Goal: Task Accomplishment & Management: Manage account settings

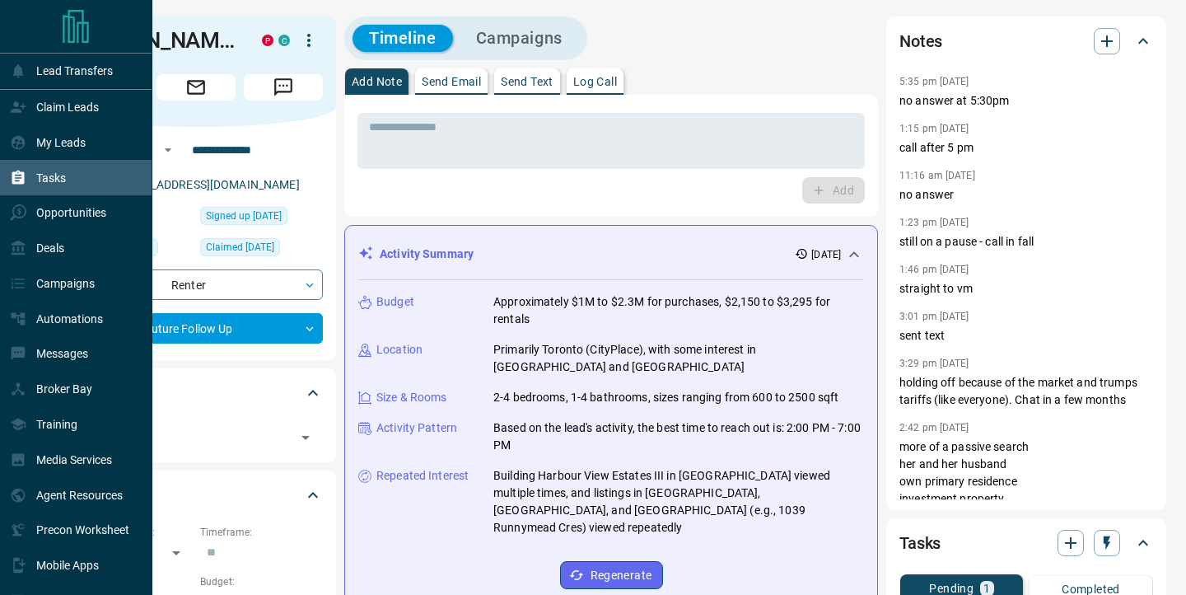
click at [38, 189] on div "Tasks" at bounding box center [38, 177] width 56 height 27
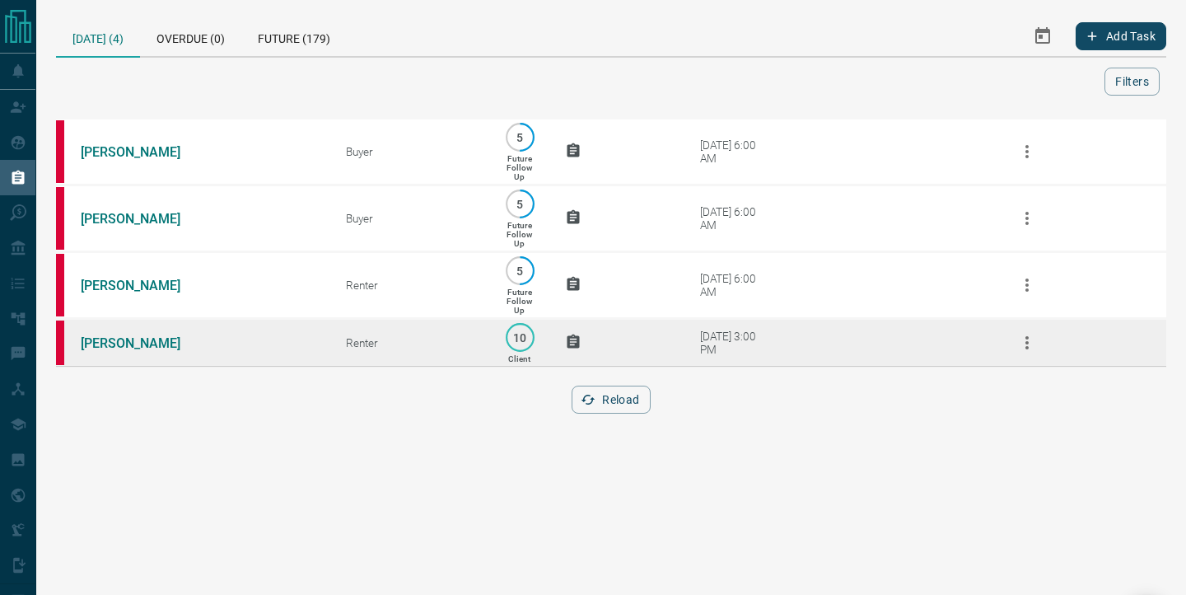
click at [192, 364] on td "[PERSON_NAME]" at bounding box center [188, 343] width 265 height 48
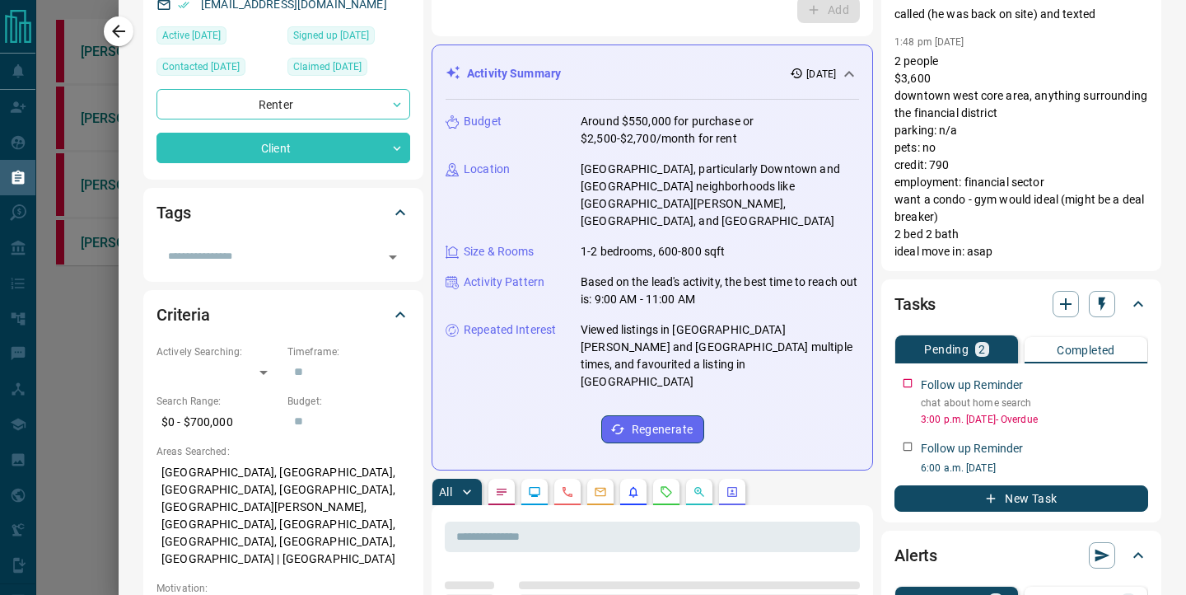
scroll to position [180, 0]
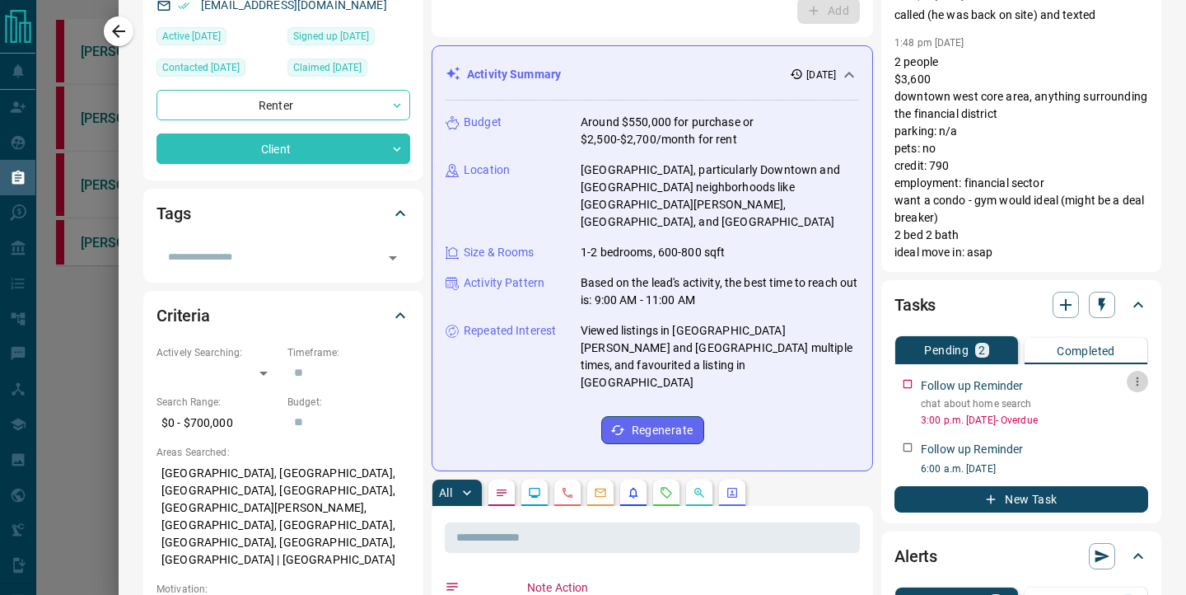
click at [1136, 380] on icon "button" at bounding box center [1137, 381] width 2 height 9
click at [1096, 411] on icon at bounding box center [1094, 412] width 9 height 9
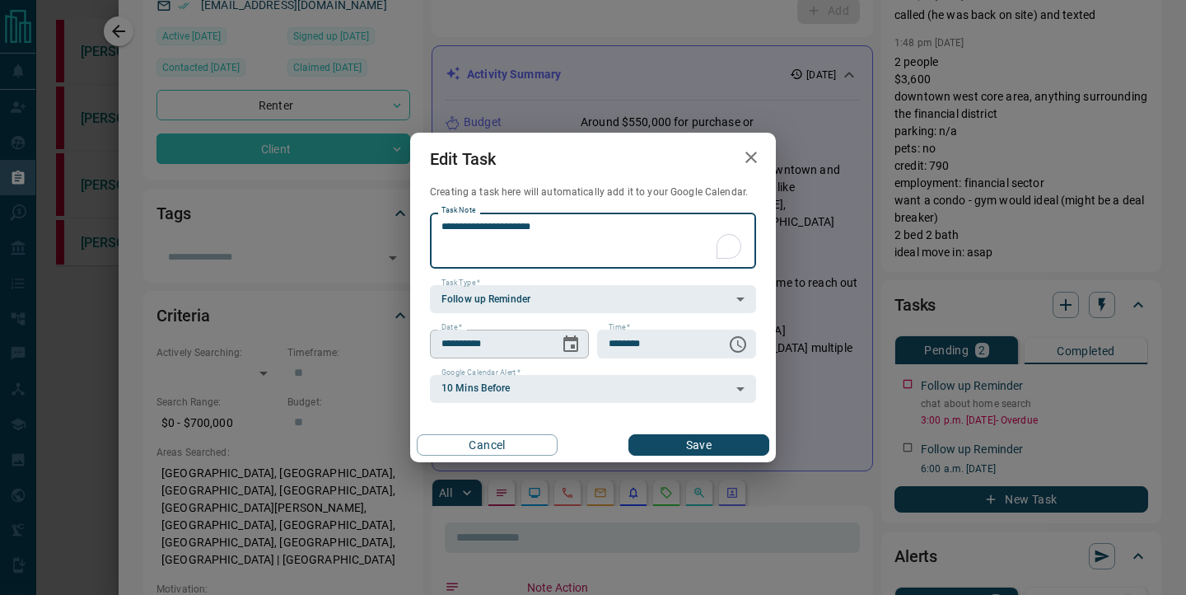
click at [583, 348] on button "Choose date, selected date is Sep 16, 2025" at bounding box center [570, 344] width 33 height 33
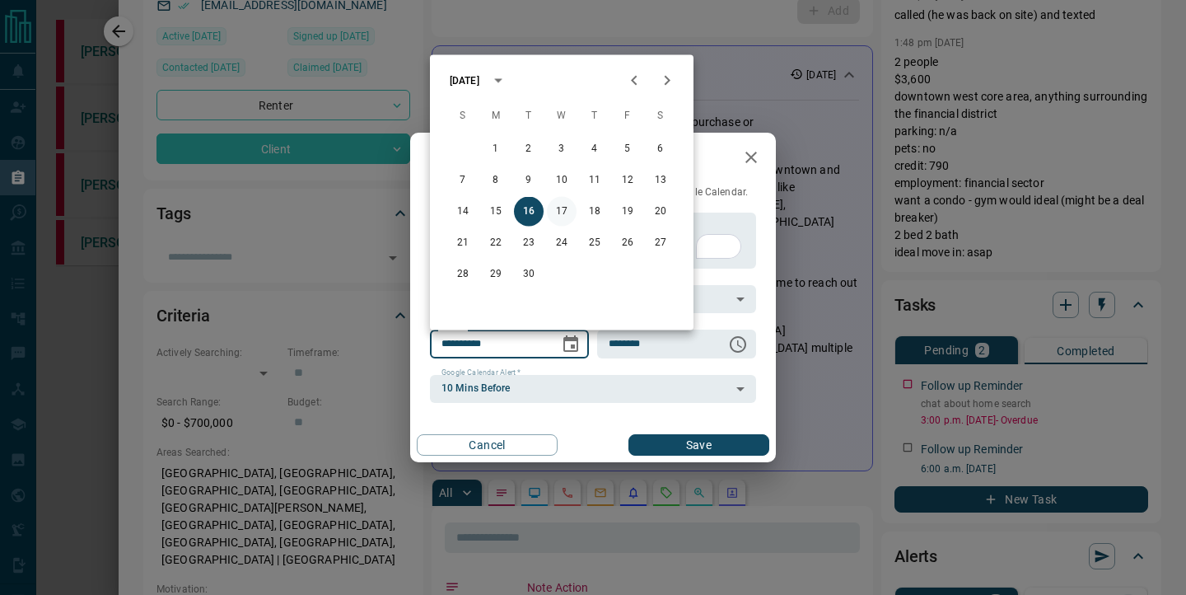
click at [558, 208] on button "17" at bounding box center [562, 212] width 30 height 30
type input "**********"
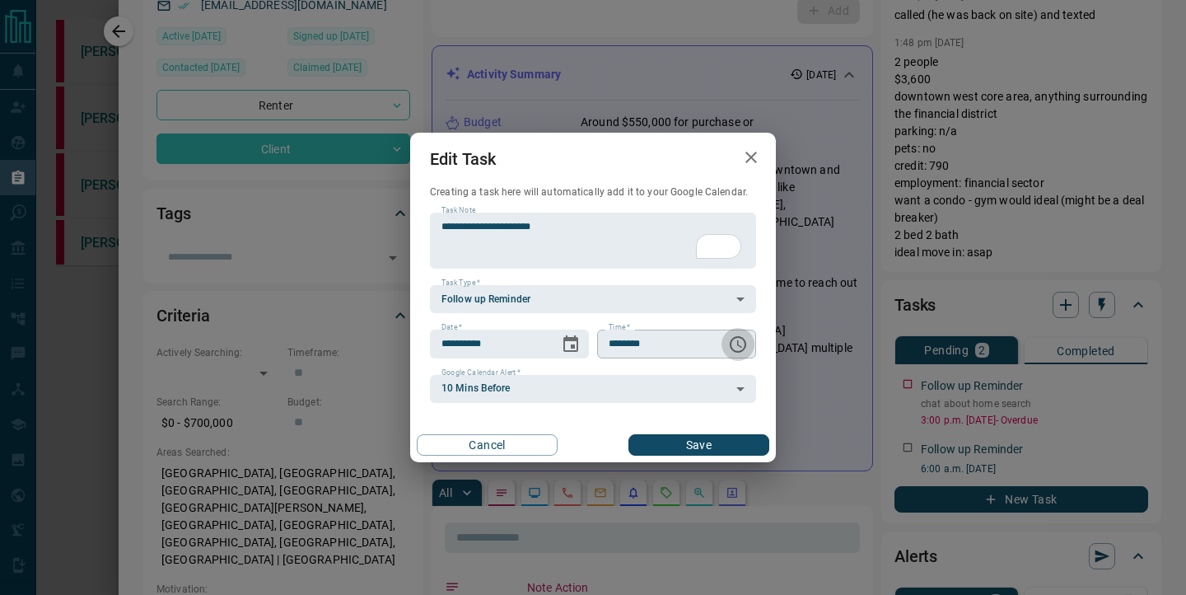
click at [742, 338] on icon "Choose time, selected time is 3:00 PM" at bounding box center [738, 344] width 16 height 16
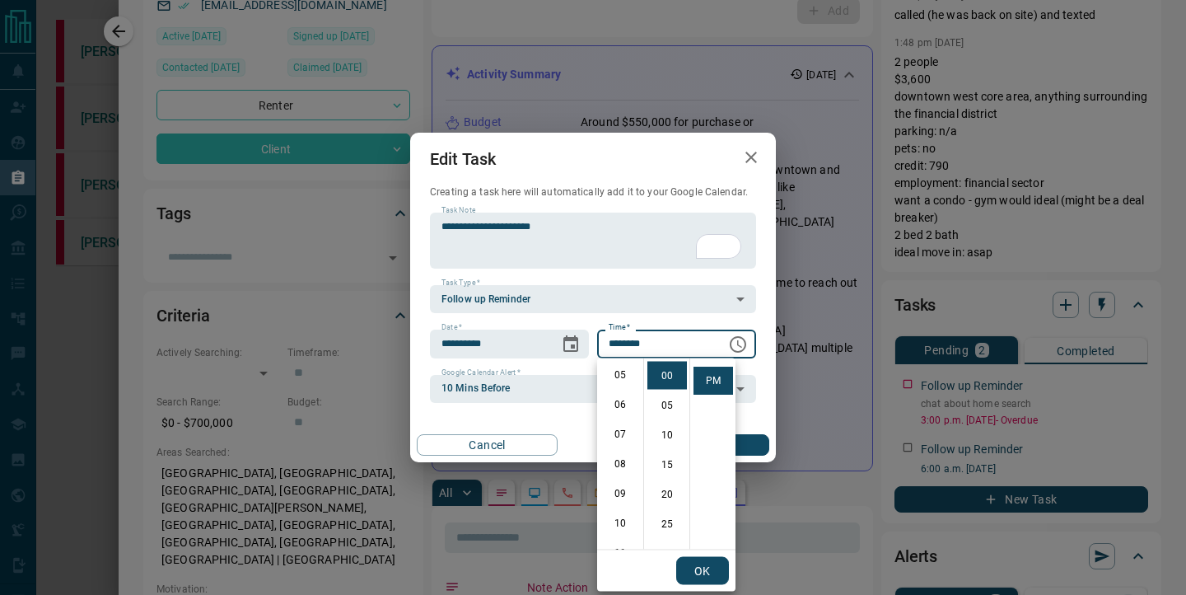
scroll to position [188, 0]
click at [621, 513] on li "11" at bounding box center [620, 514] width 40 height 28
click at [710, 374] on li "AM" at bounding box center [713, 376] width 40 height 28
type input "********"
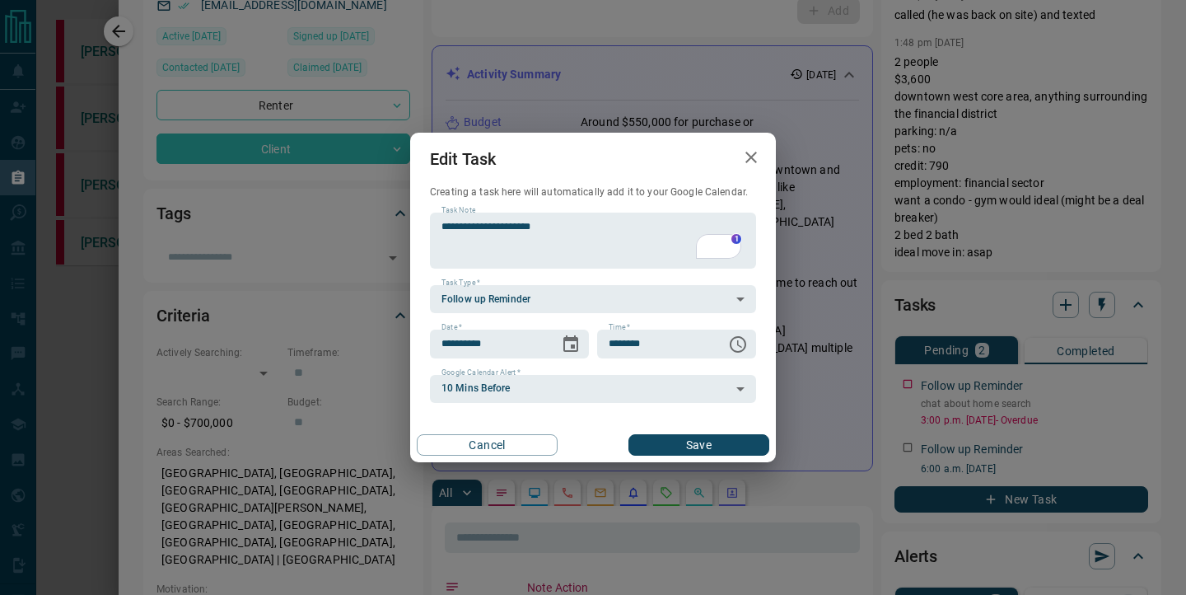
click at [691, 441] on button "Save" at bounding box center [698, 444] width 141 height 21
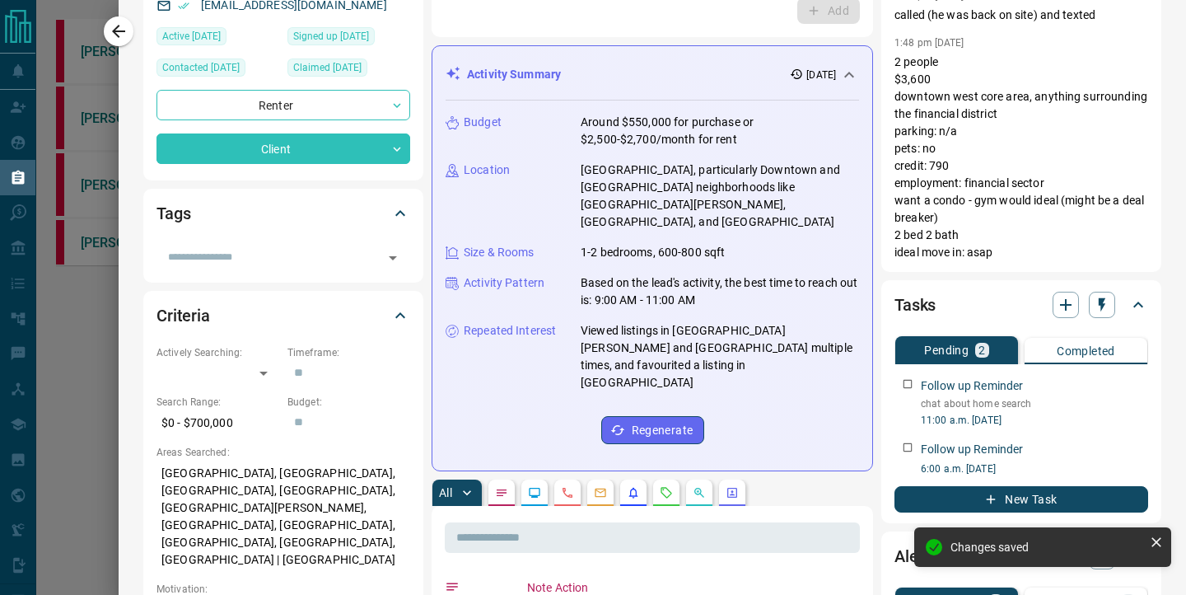
click at [117, 28] on icon "button" at bounding box center [119, 31] width 20 height 20
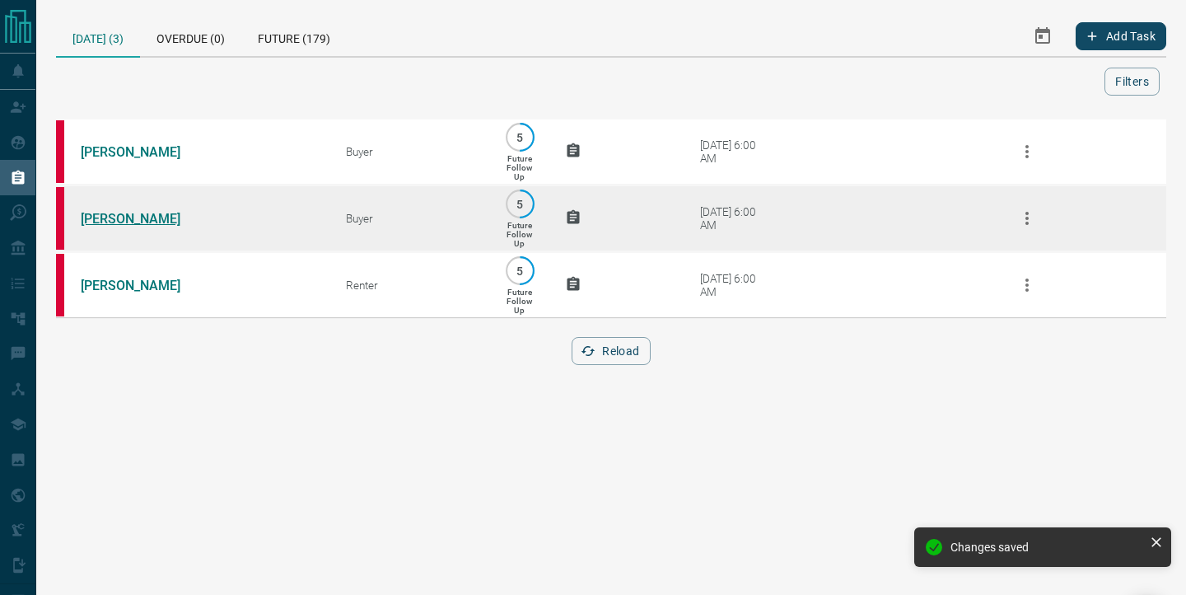
click at [100, 214] on link "[PERSON_NAME]" at bounding box center [143, 219] width 124 height 16
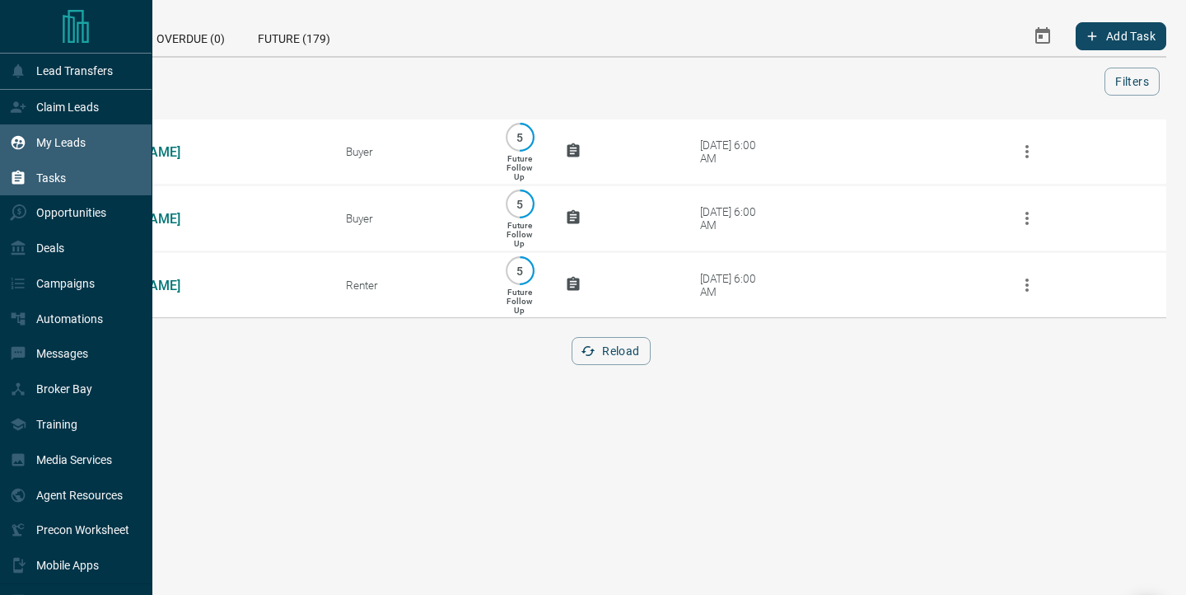
click at [31, 139] on div "My Leads" at bounding box center [48, 141] width 76 height 27
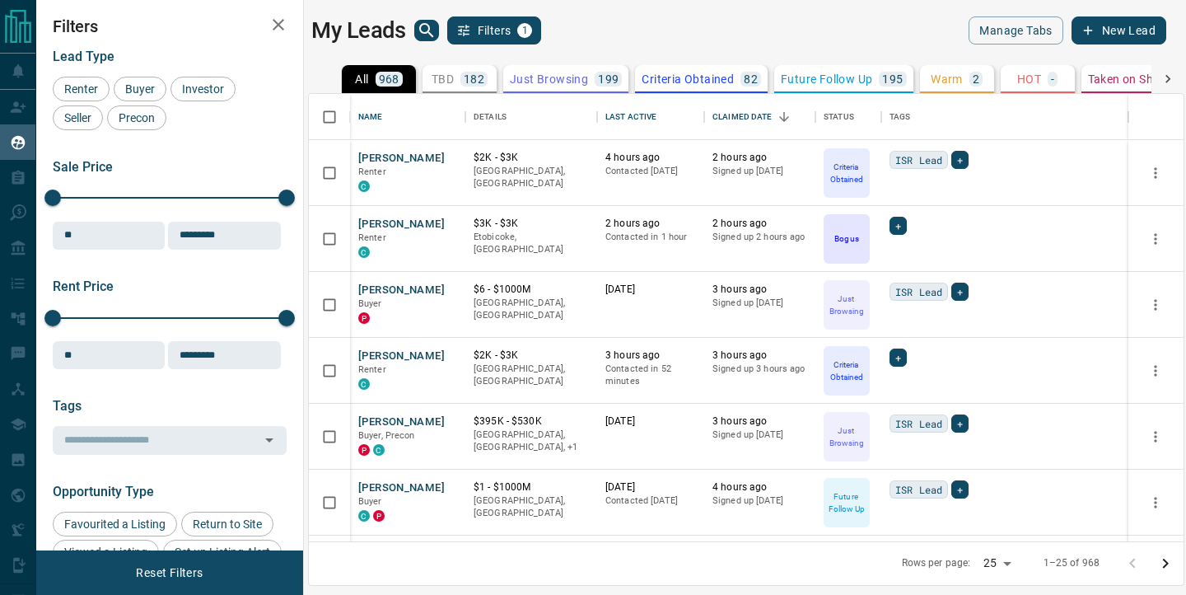
scroll to position [447, 875]
click at [657, 114] on button "Sort" at bounding box center [667, 116] width 23 height 23
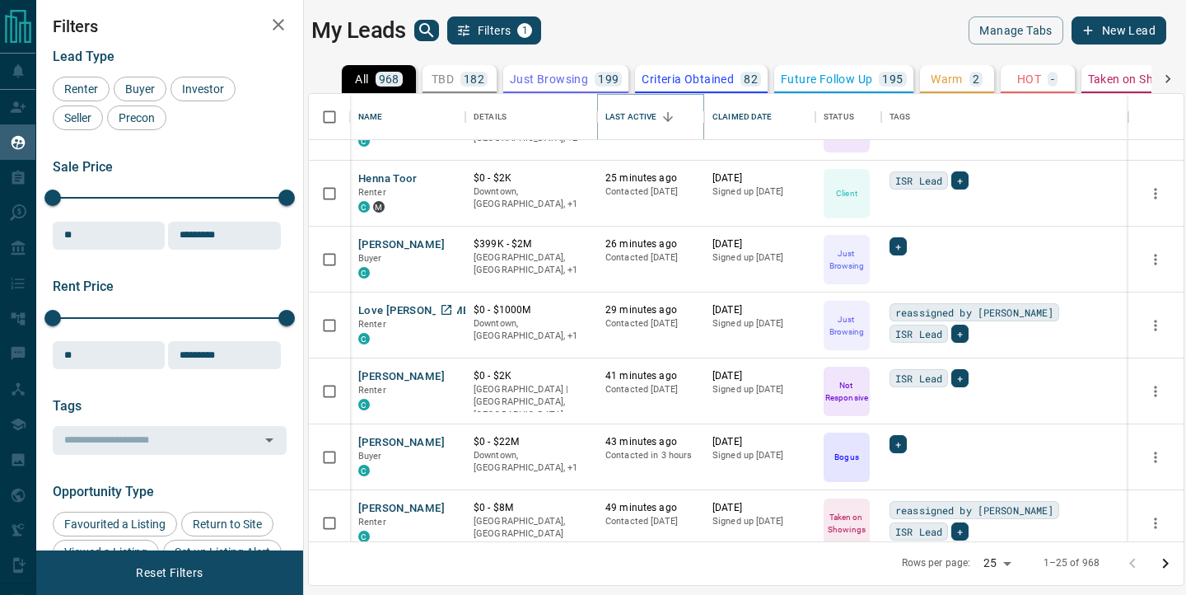
scroll to position [114, 0]
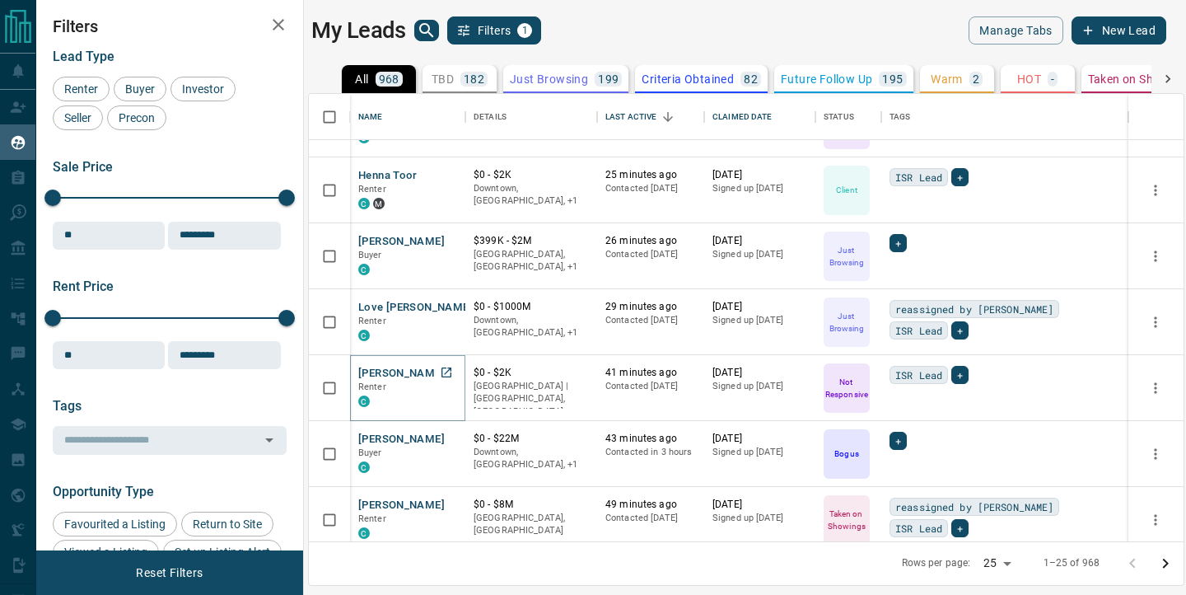
click at [382, 376] on button "[PERSON_NAME]" at bounding box center [401, 374] width 86 height 16
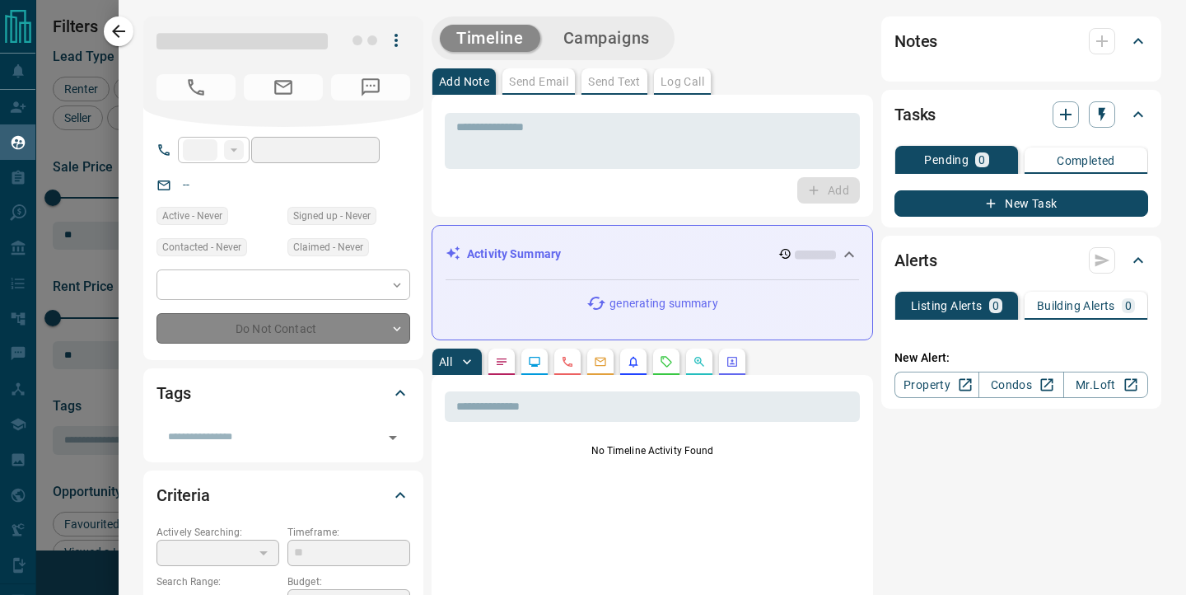
type input "**"
type input "**********"
type input "*"
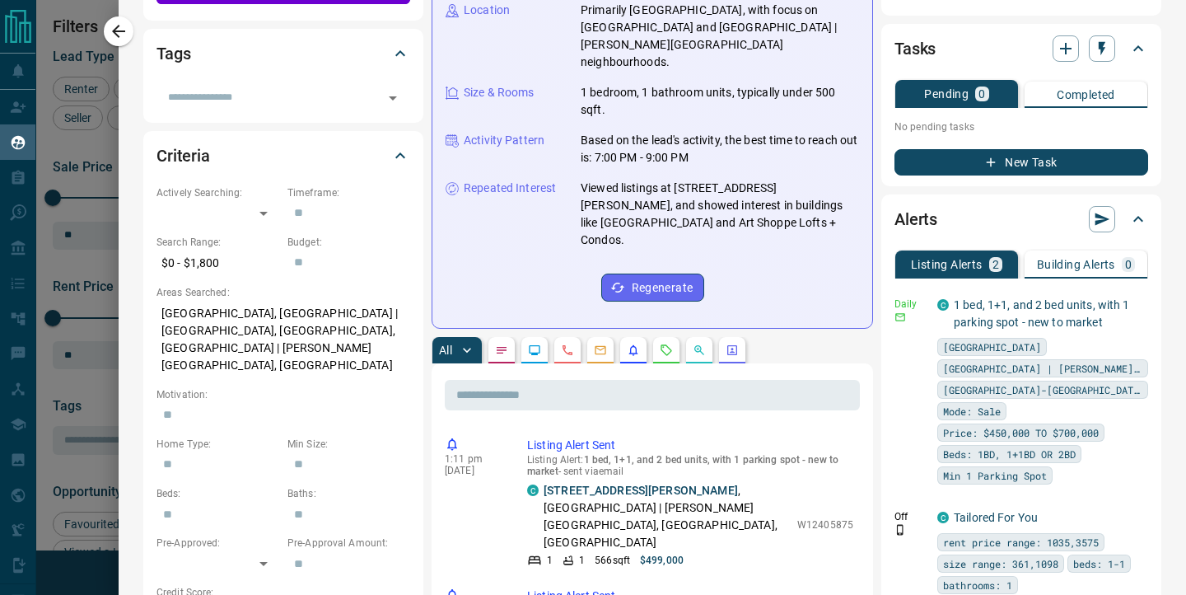
scroll to position [367, 0]
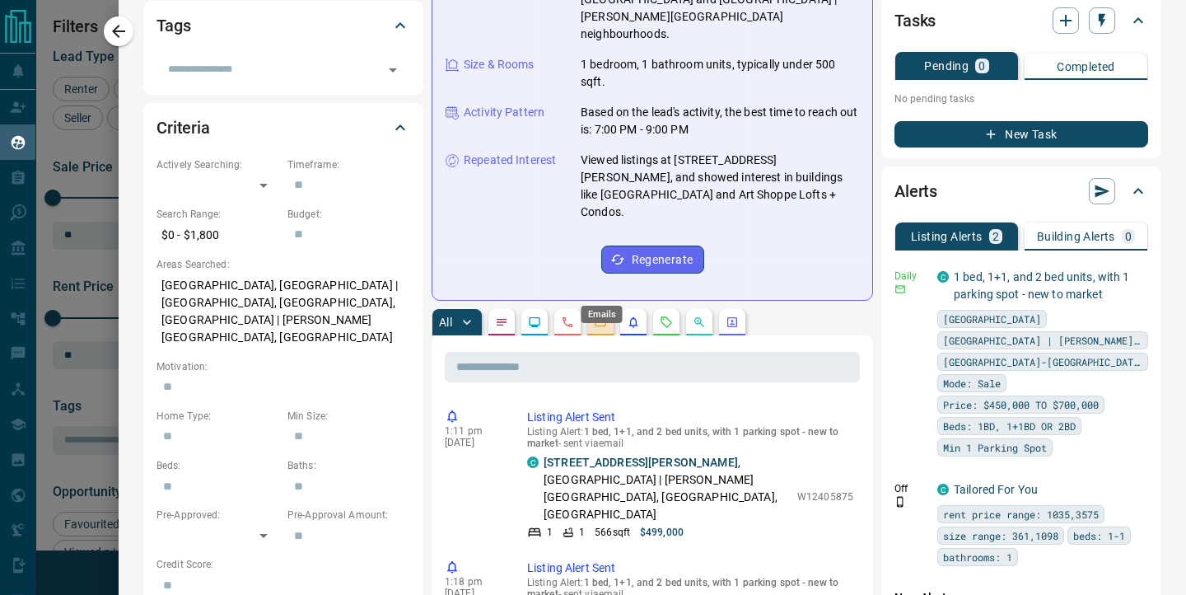
click at [595, 315] on icon "Emails" at bounding box center [600, 321] width 13 height 13
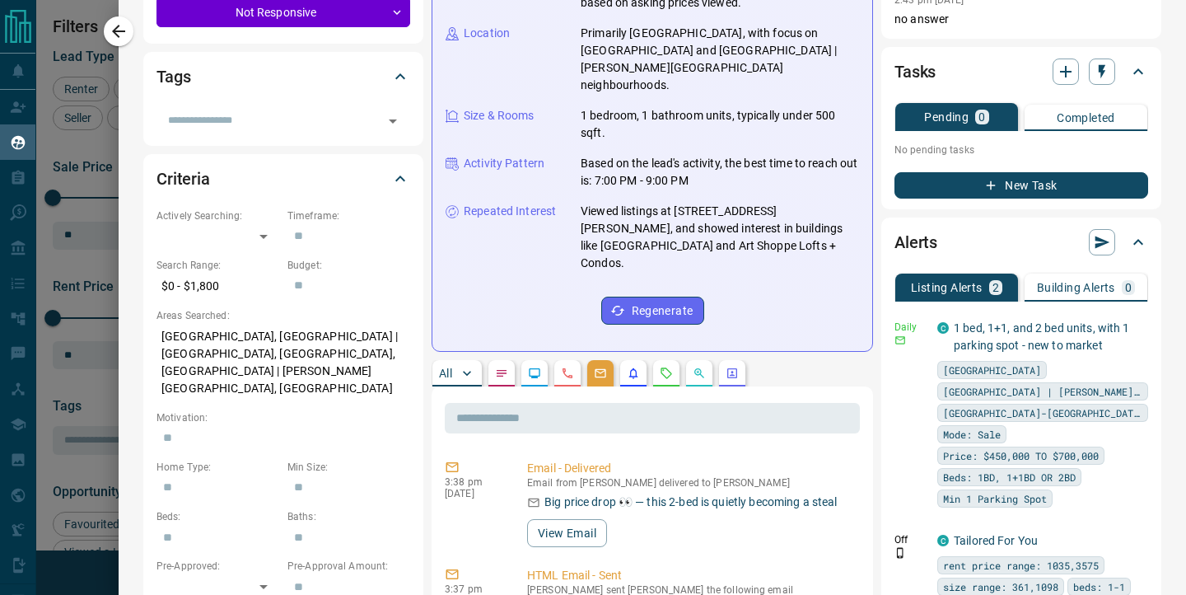
scroll to position [335, 0]
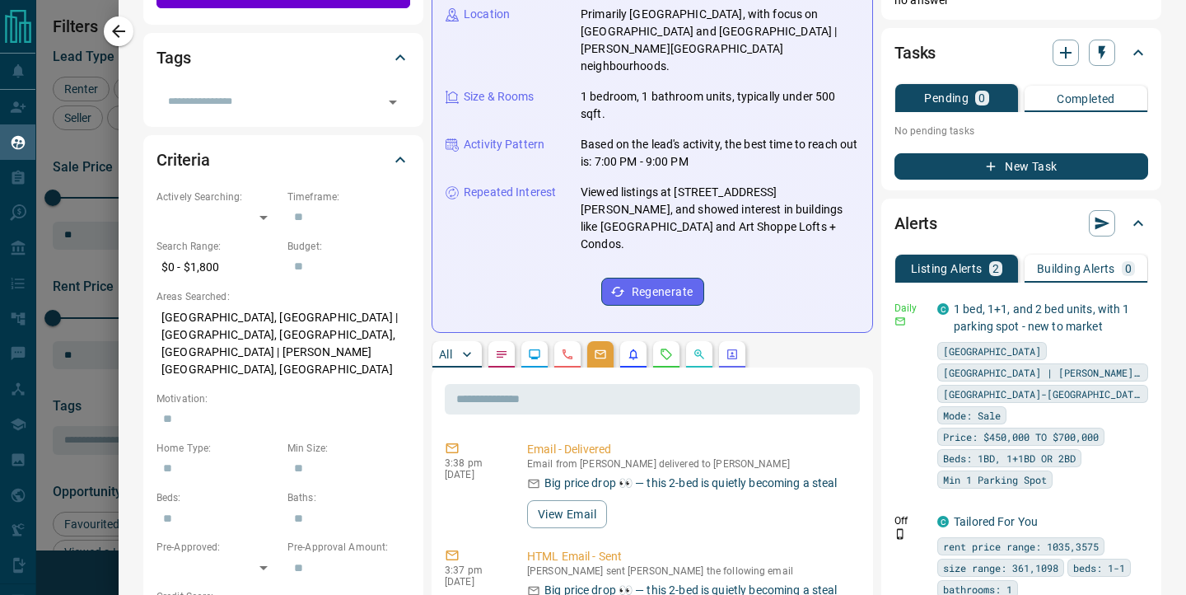
click at [446, 348] on p "All" at bounding box center [445, 354] width 13 height 12
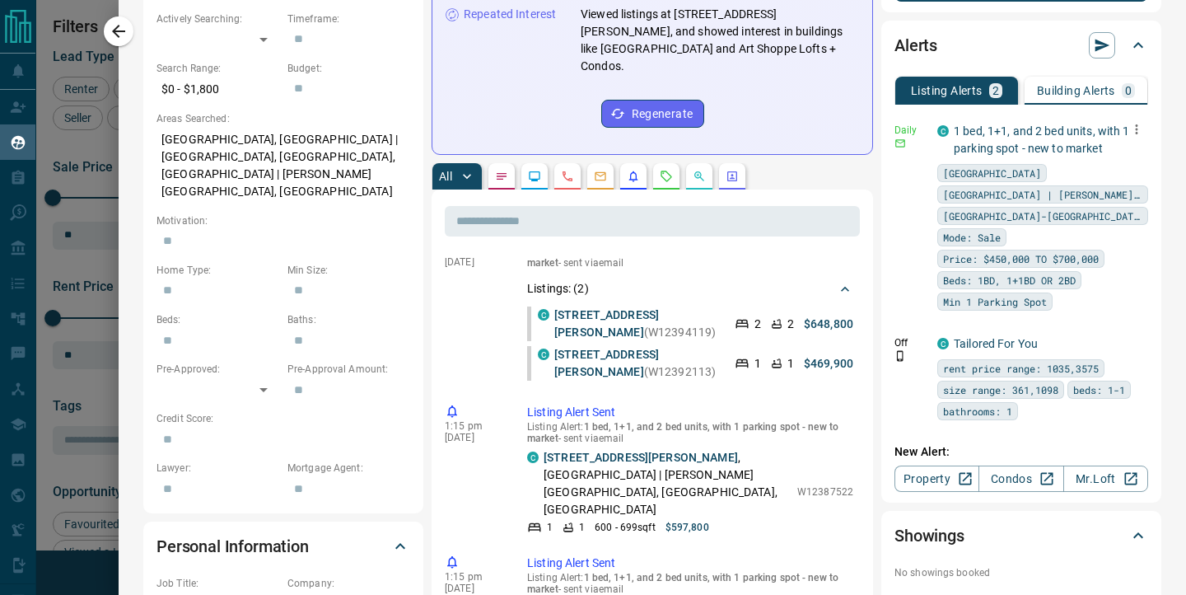
scroll to position [530, 0]
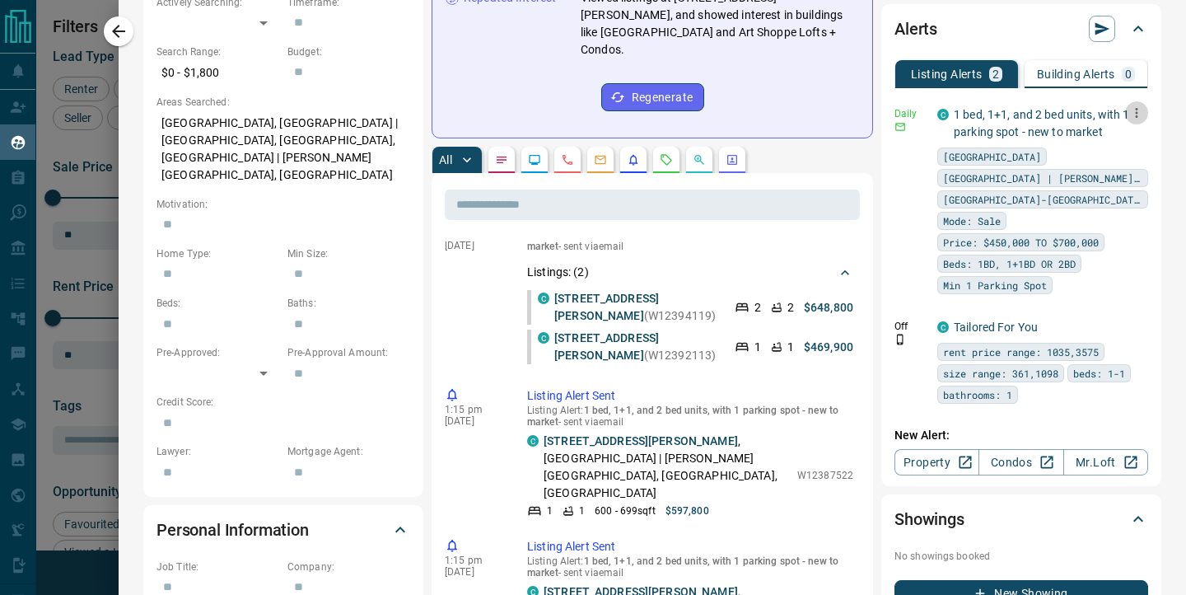
click at [1141, 115] on icon "button" at bounding box center [1136, 112] width 15 height 15
click at [1085, 167] on li "Edit" at bounding box center [1111, 170] width 72 height 26
click at [1109, 170] on link "Edit" at bounding box center [1106, 170] width 36 height 16
click at [432, 340] on div at bounding box center [593, 297] width 1186 height 595
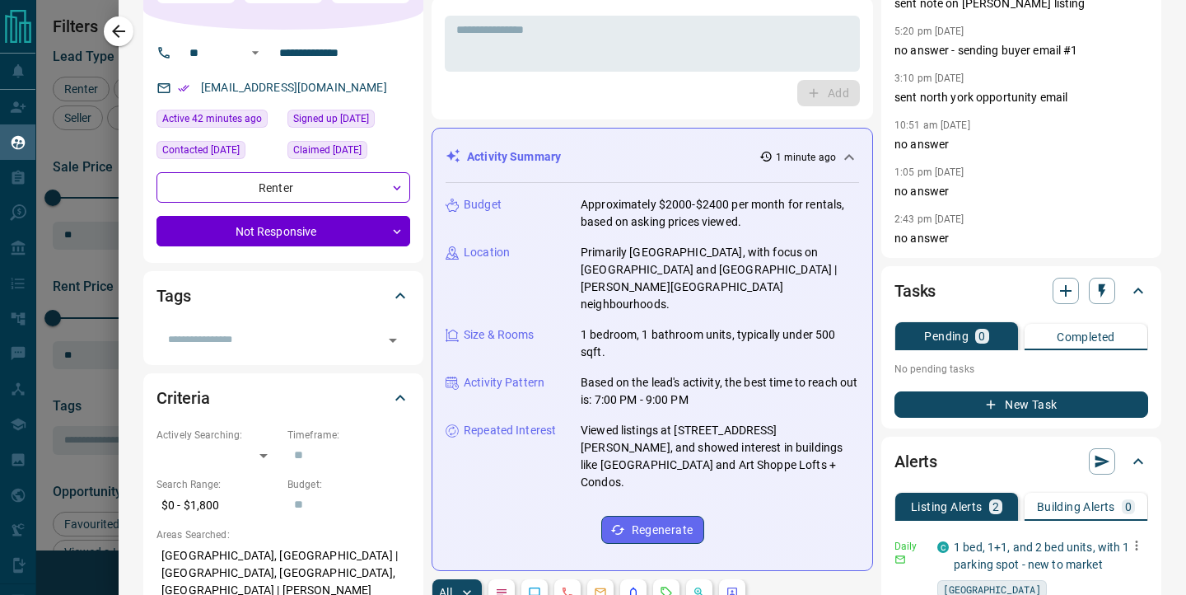
scroll to position [0, 0]
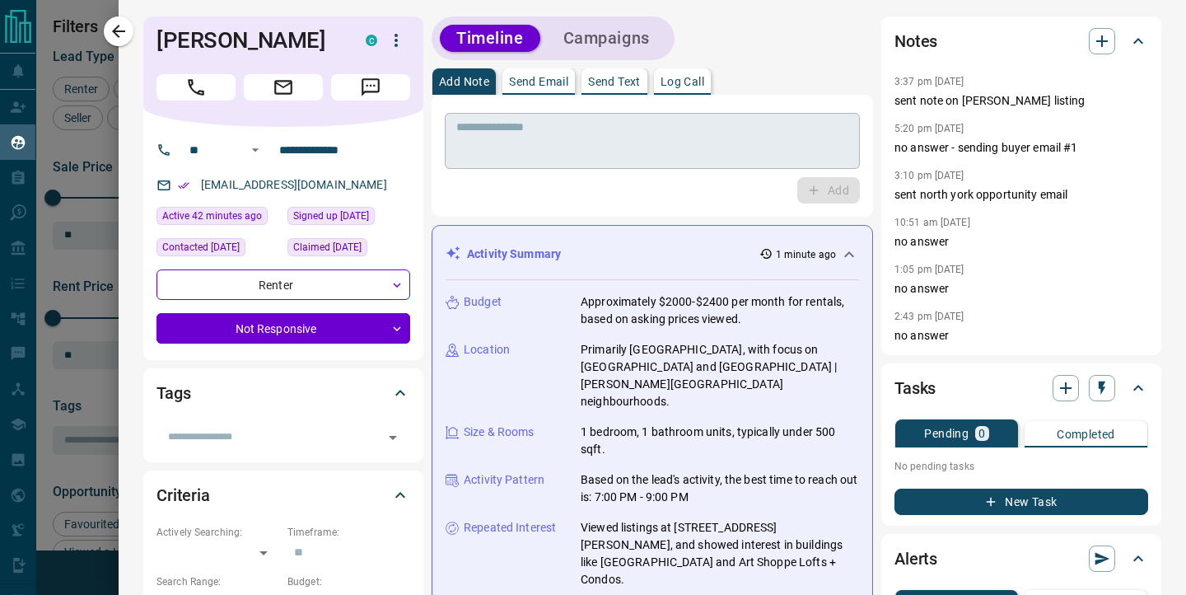
click at [506, 147] on textarea at bounding box center [652, 141] width 392 height 42
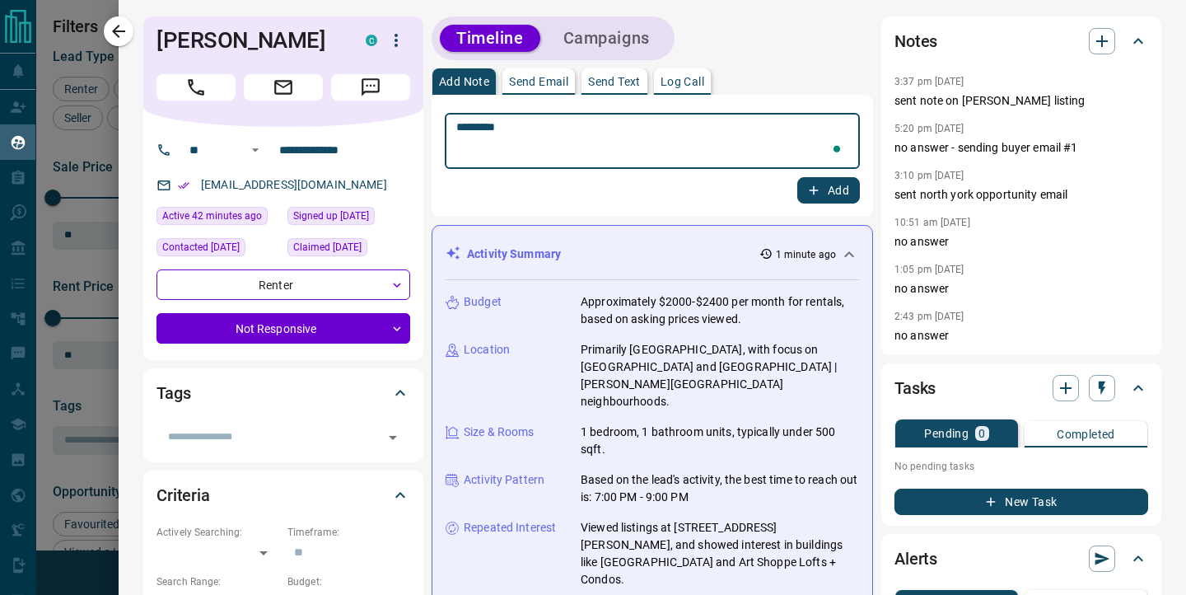
type textarea "*********"
click at [830, 191] on button "Add" at bounding box center [828, 190] width 63 height 26
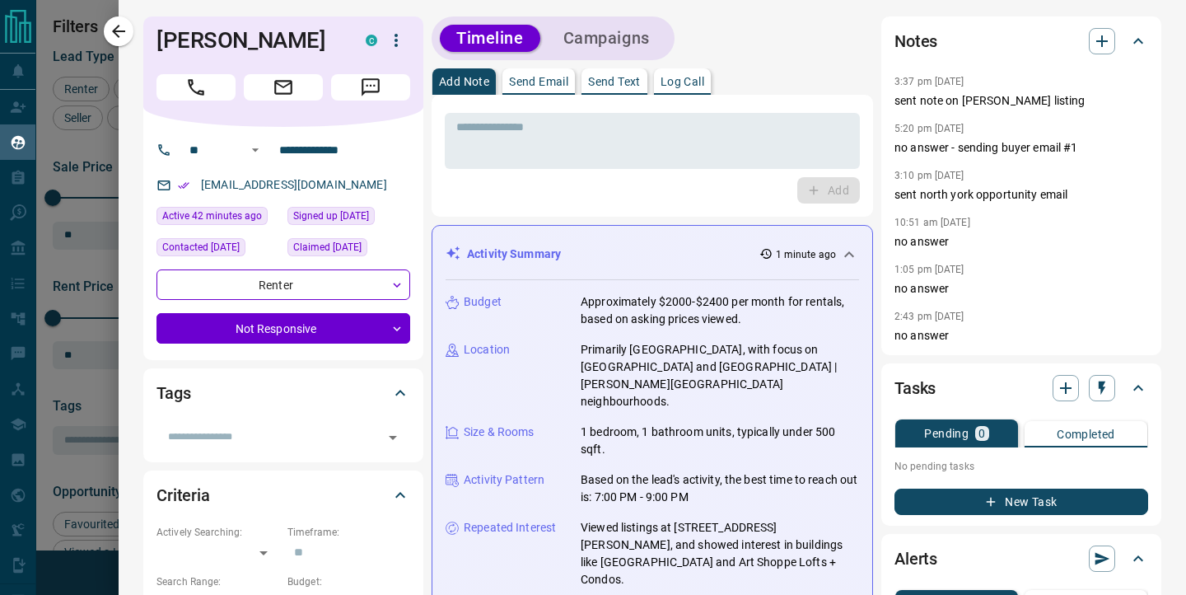
drag, startPoint x: 114, startPoint y: 37, endPoint x: 405, endPoint y: 243, distance: 356.9
click at [114, 37] on icon "button" at bounding box center [119, 31] width 20 height 20
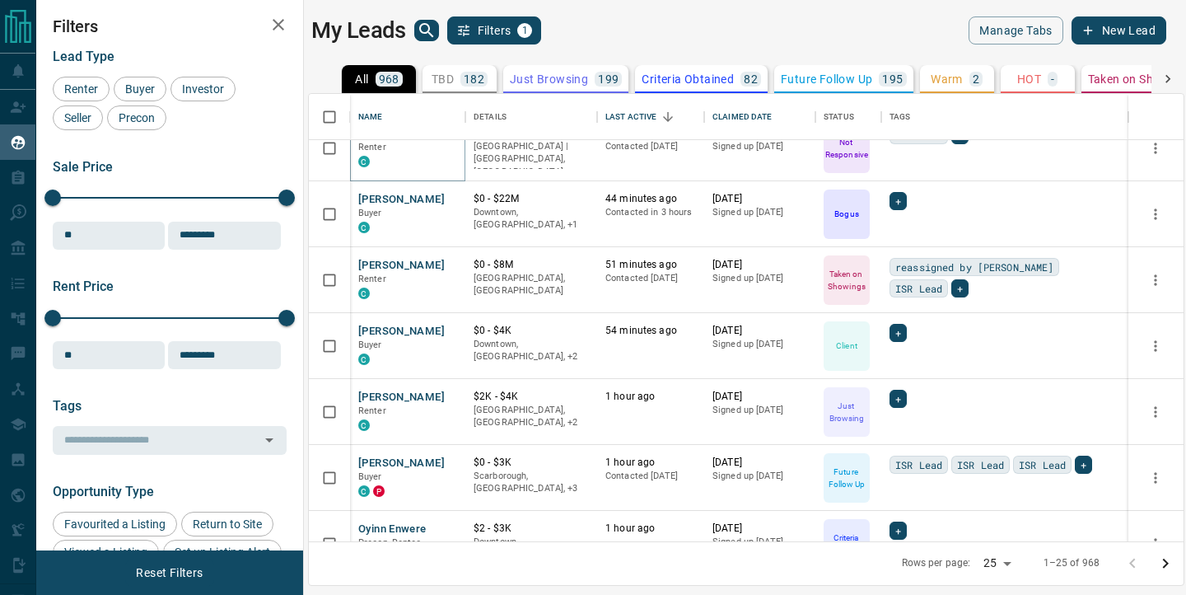
scroll to position [353, 0]
click at [144, 81] on div "Buyer" at bounding box center [140, 89] width 53 height 25
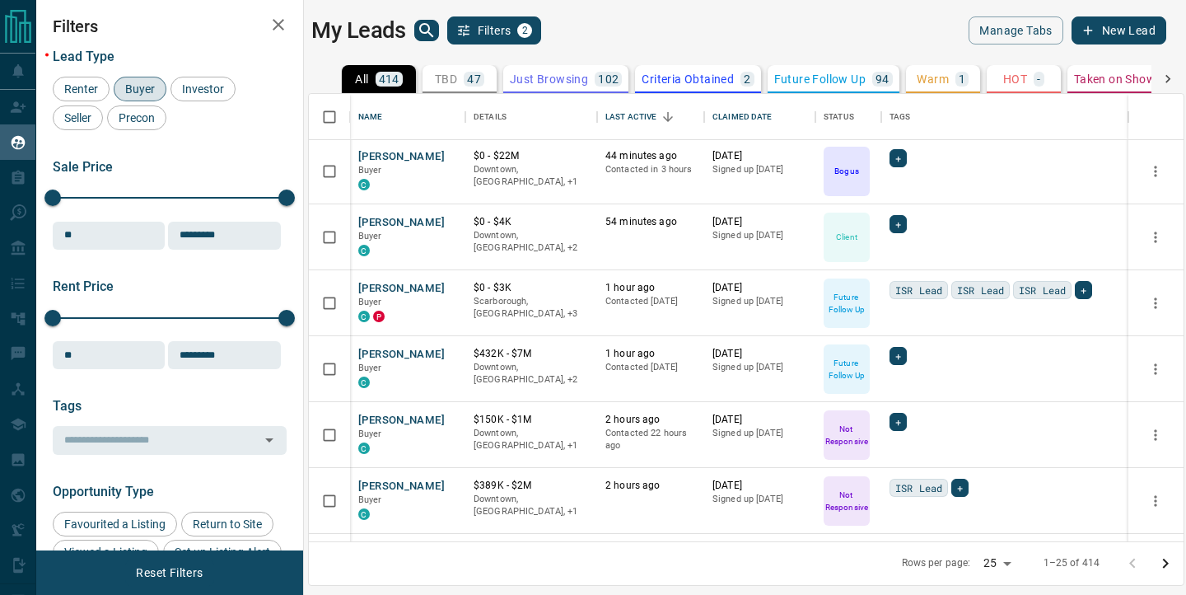
scroll to position [71, 0]
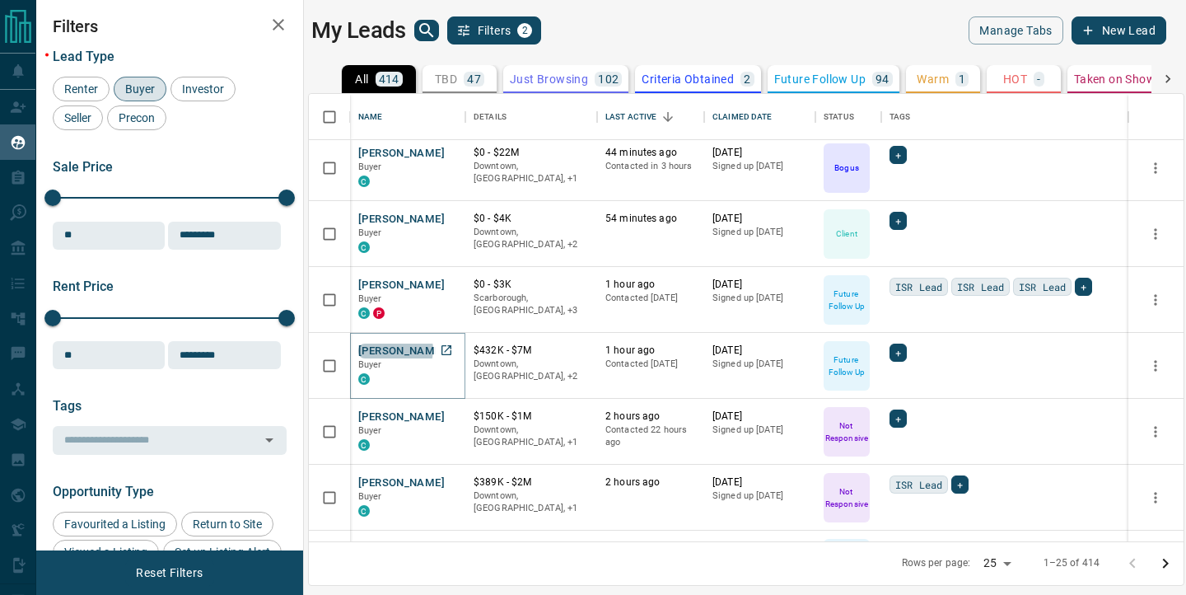
click at [394, 349] on button "[PERSON_NAME]" at bounding box center [401, 351] width 86 height 16
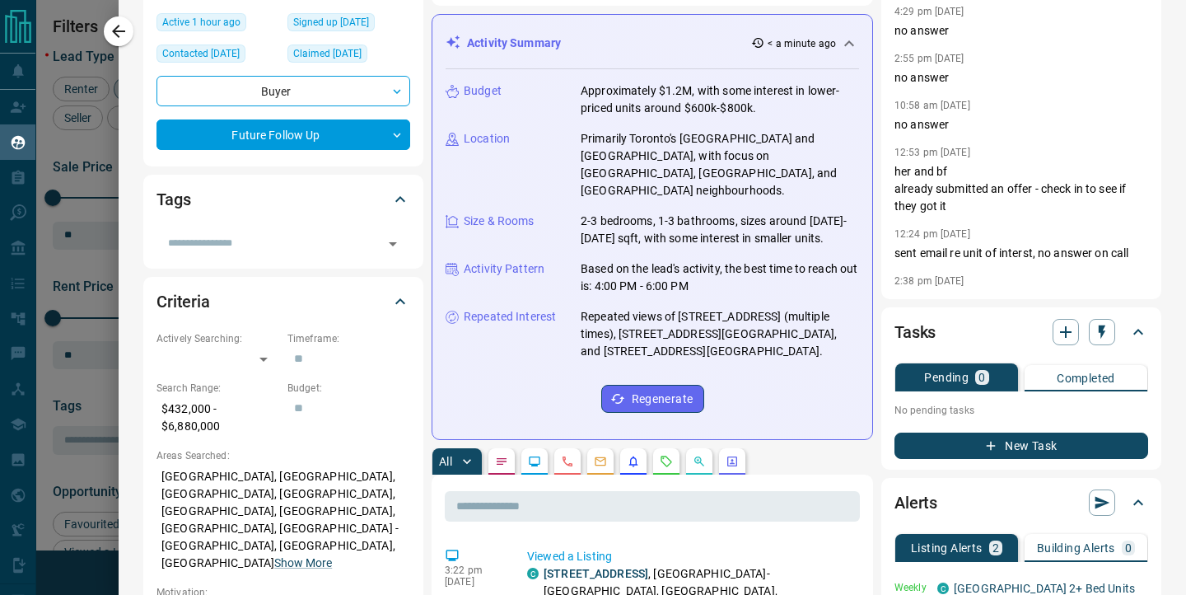
scroll to position [0, 0]
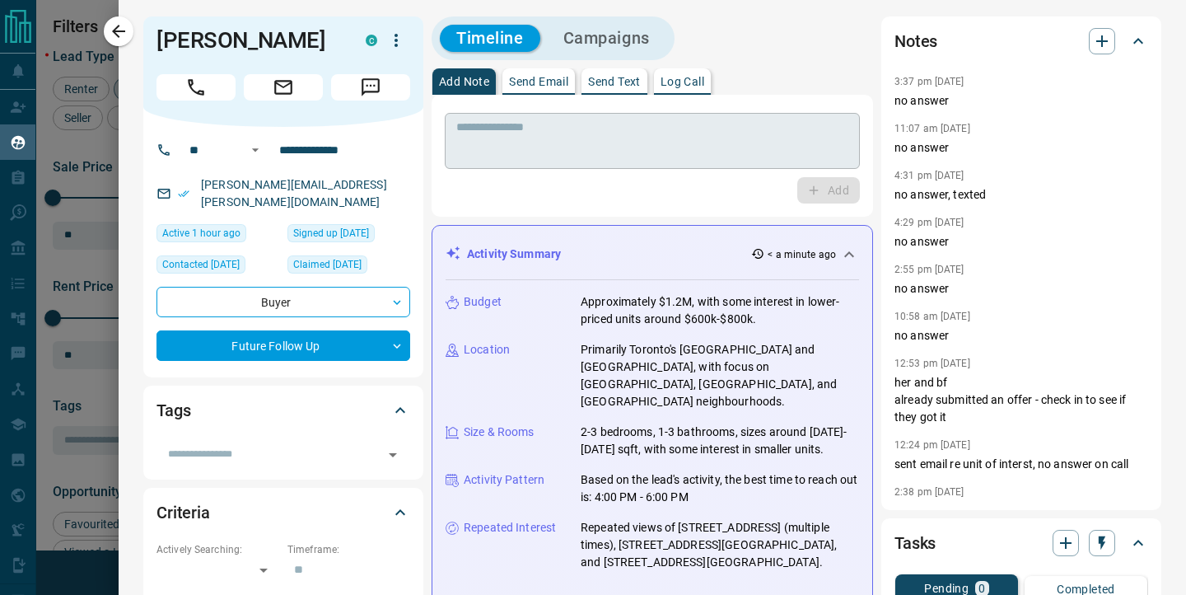
click at [643, 134] on textarea at bounding box center [652, 141] width 392 height 42
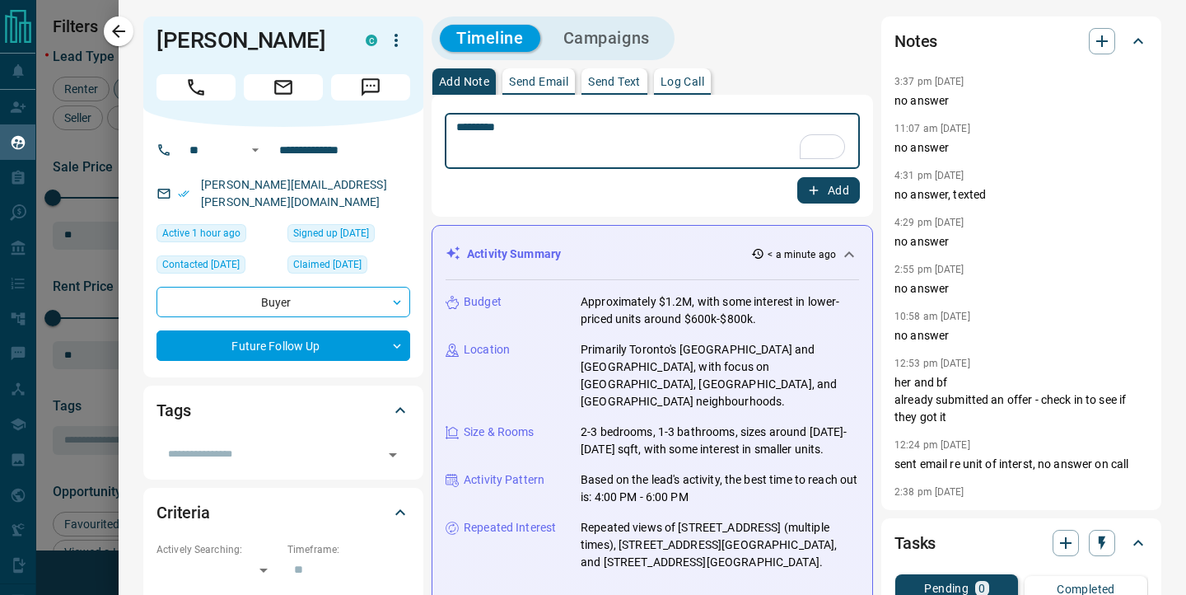
type textarea "*********"
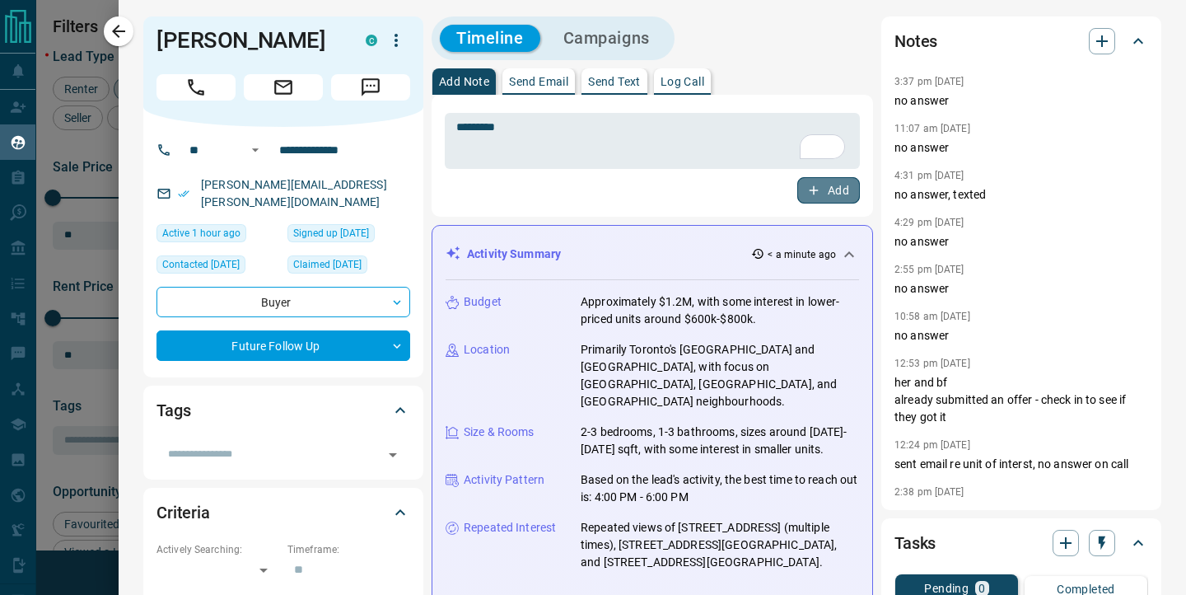
click at [823, 194] on button "Add" at bounding box center [828, 190] width 63 height 26
click at [114, 32] on icon "button" at bounding box center [118, 31] width 13 height 13
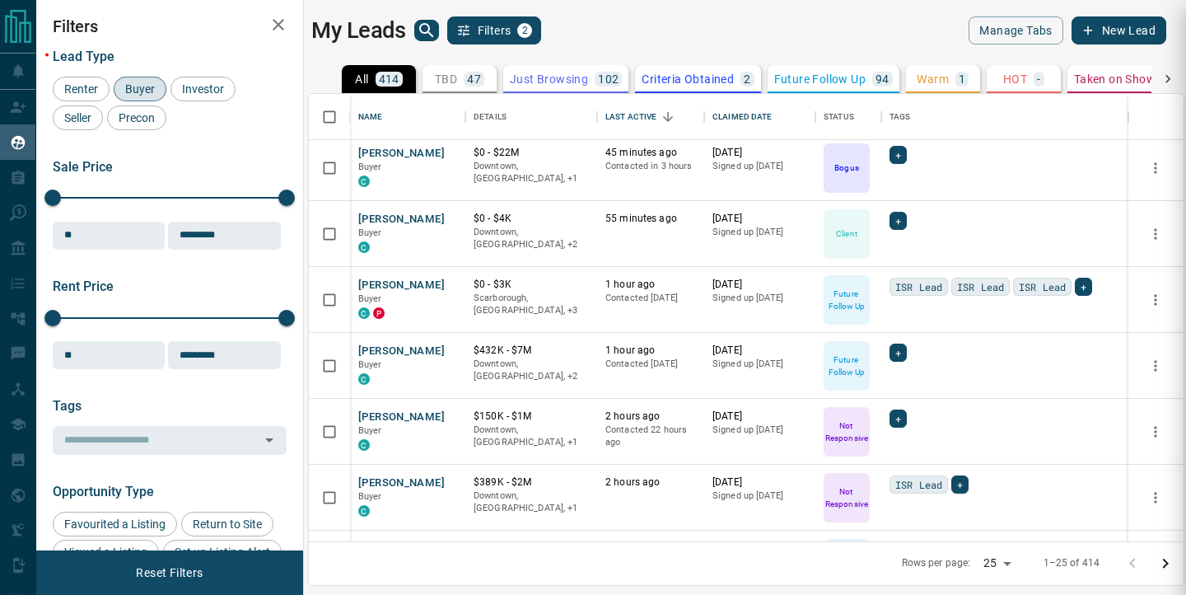
click at [422, 29] on div "**********" at bounding box center [593, 297] width 1186 height 595
click at [423, 31] on icon "search button" at bounding box center [427, 31] width 20 height 20
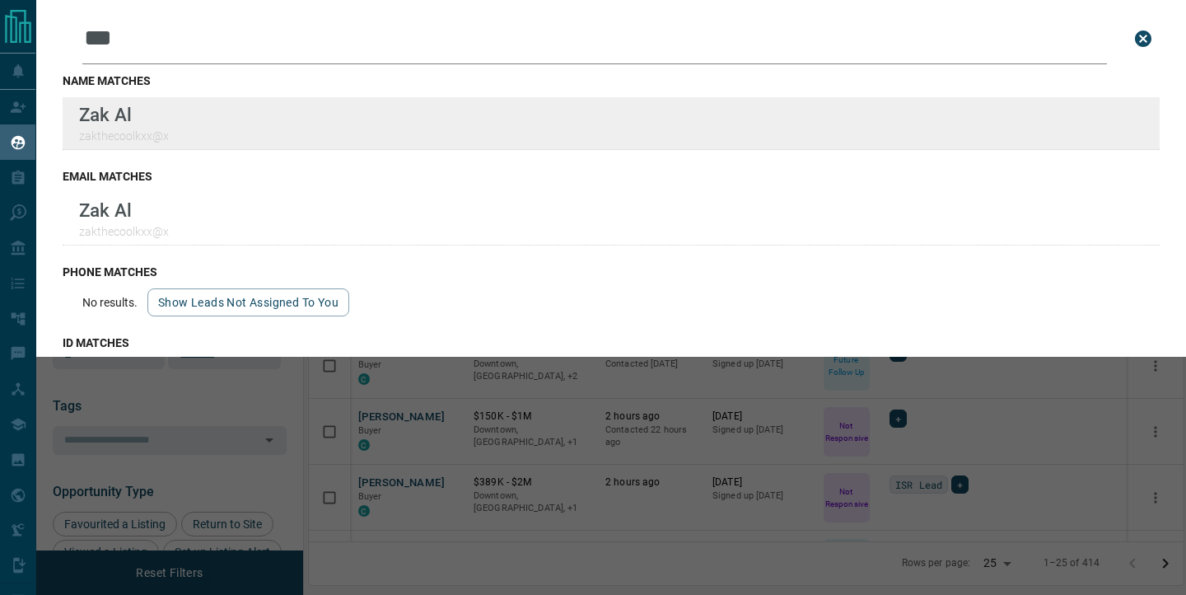
type input "***"
click at [0, 0] on div "Lead Transfers Claim Leads My Leads Tasks Opportunities Deals Campaigns Automat…" at bounding box center [593, 287] width 1186 height 574
